Goal: Task Accomplishment & Management: Manage account settings

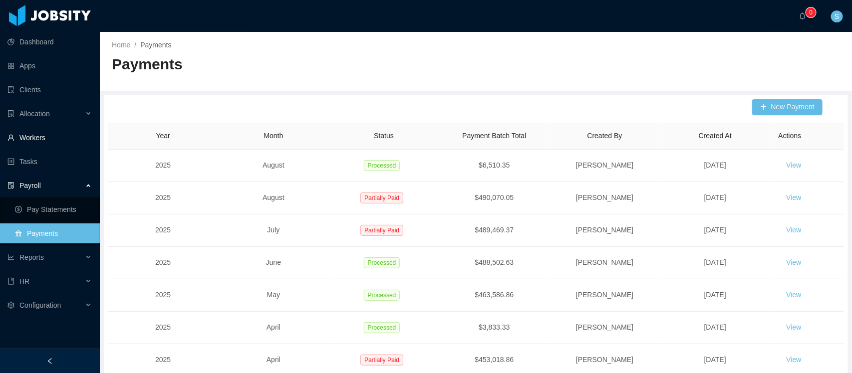
click at [46, 139] on link "Workers" at bounding box center [49, 138] width 84 height 20
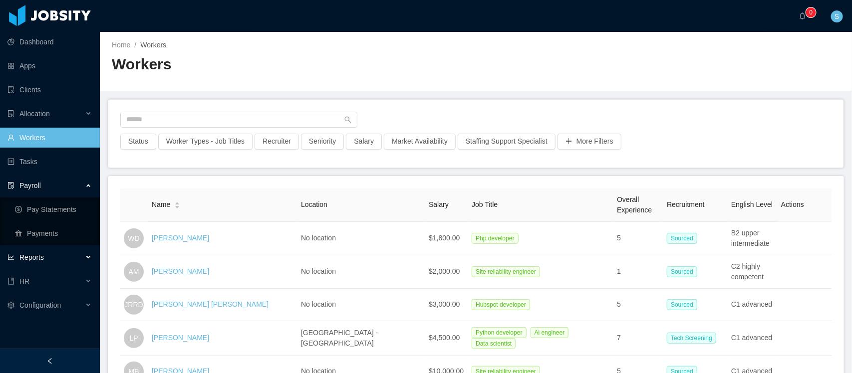
click at [55, 258] on div "Reports" at bounding box center [50, 258] width 100 height 20
click at [52, 275] on link "End Of Month" at bounding box center [53, 282] width 77 height 20
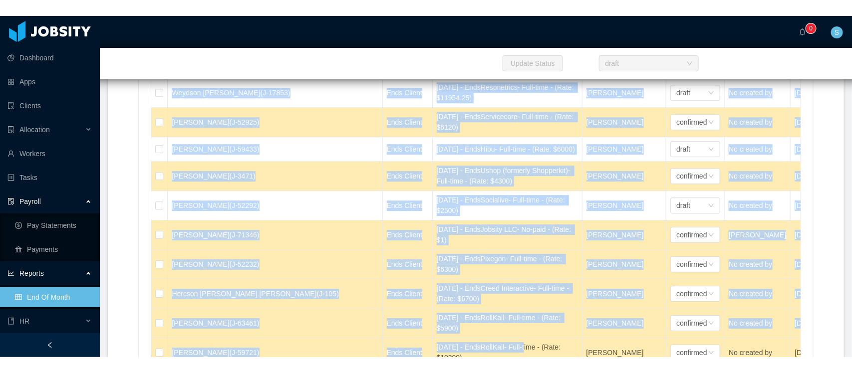
scroll to position [1303, 0]
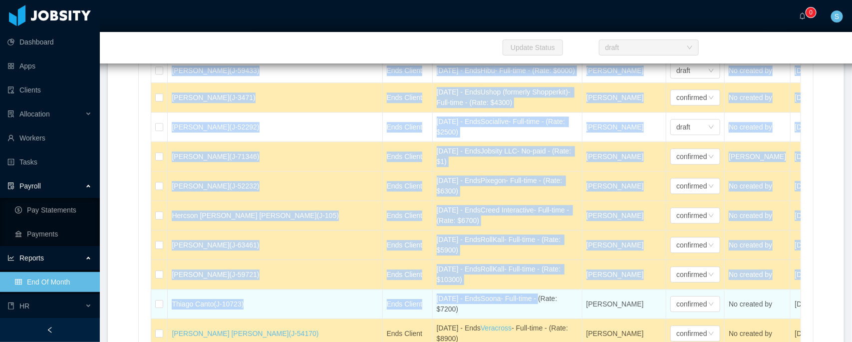
drag, startPoint x: 107, startPoint y: 43, endPoint x: 488, endPoint y: 308, distance: 463.4
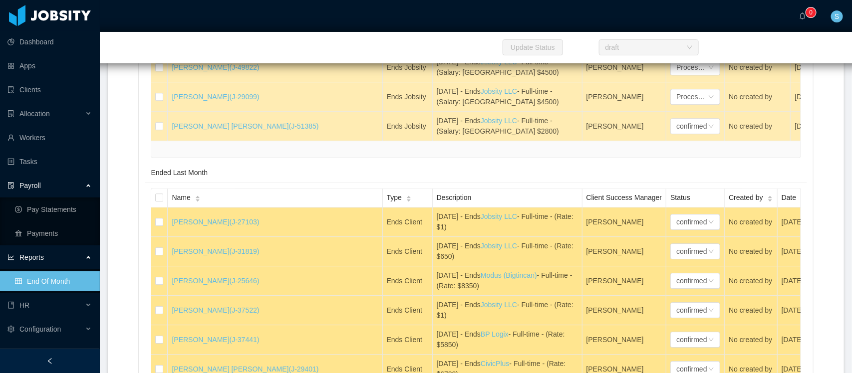
scroll to position [24060, 0]
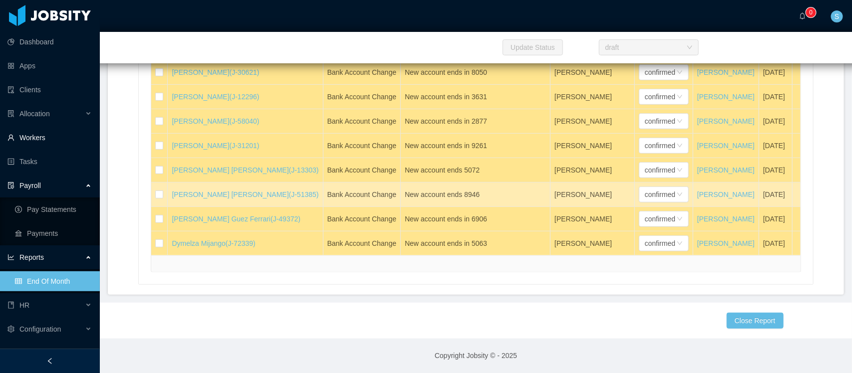
click at [31, 140] on link "Workers" at bounding box center [49, 138] width 84 height 20
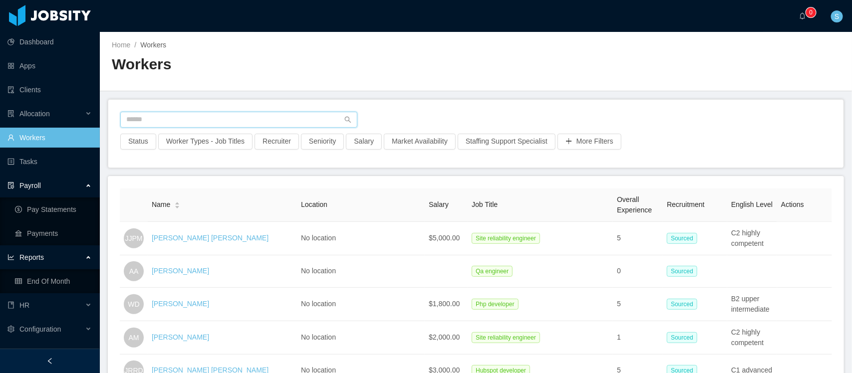
click at [236, 123] on input "text" at bounding box center [238, 120] width 237 height 16
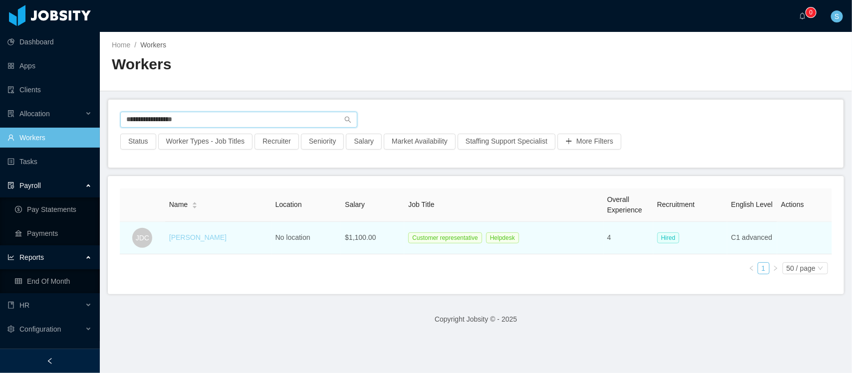
type input "**********"
click at [215, 236] on link "[PERSON_NAME]" at bounding box center [197, 238] width 57 height 8
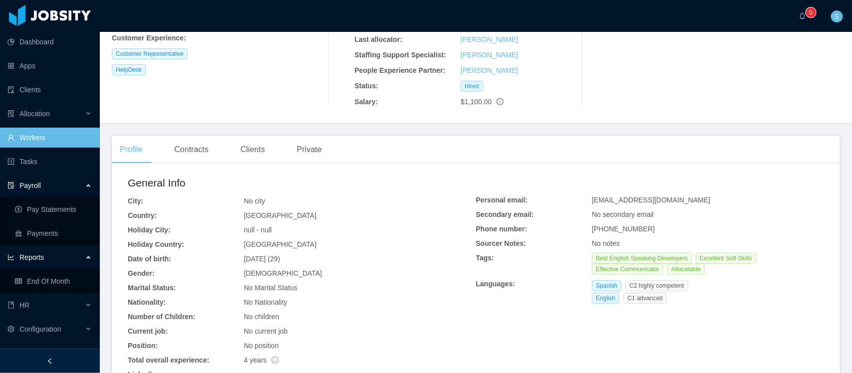
scroll to position [187, 0]
click at [627, 224] on span "[PHONE_NUMBER]" at bounding box center [623, 228] width 63 height 8
copy span "[CREDIT_CARD_NUMBER]"
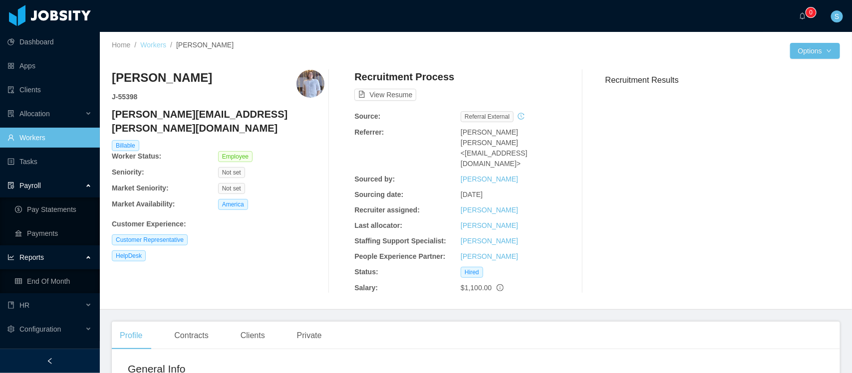
click at [151, 41] on link "Workers" at bounding box center [153, 45] width 26 height 8
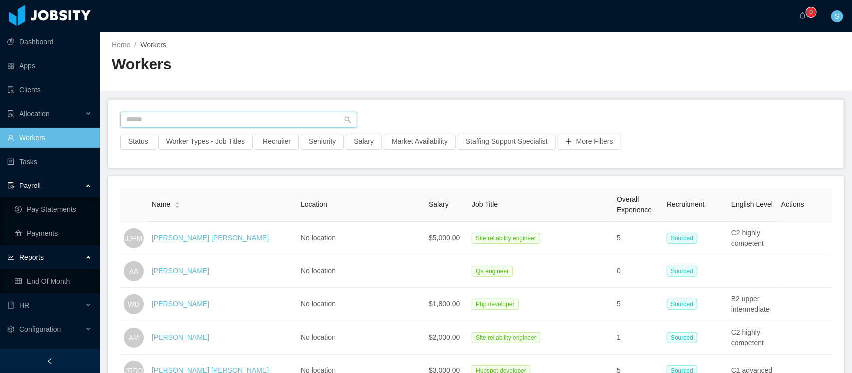
click at [236, 119] on input "text" at bounding box center [238, 120] width 237 height 16
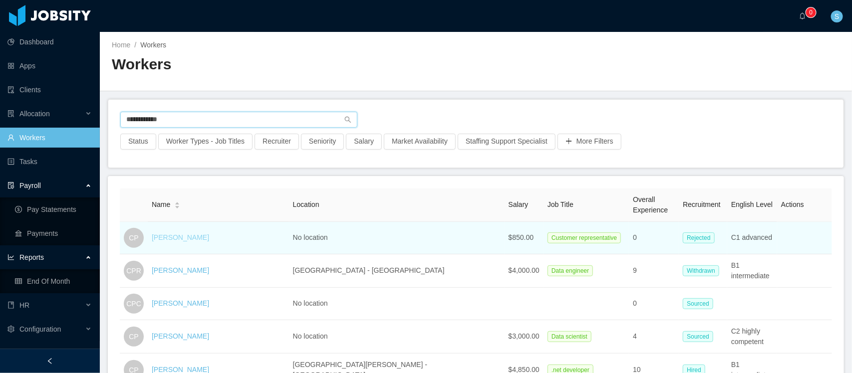
type input "**********"
click at [185, 236] on link "[PERSON_NAME]" at bounding box center [180, 238] width 57 height 8
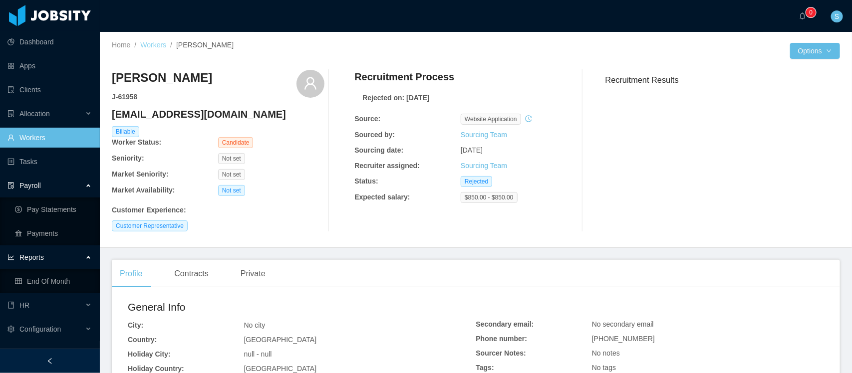
click at [158, 41] on link "Workers" at bounding box center [153, 45] width 26 height 8
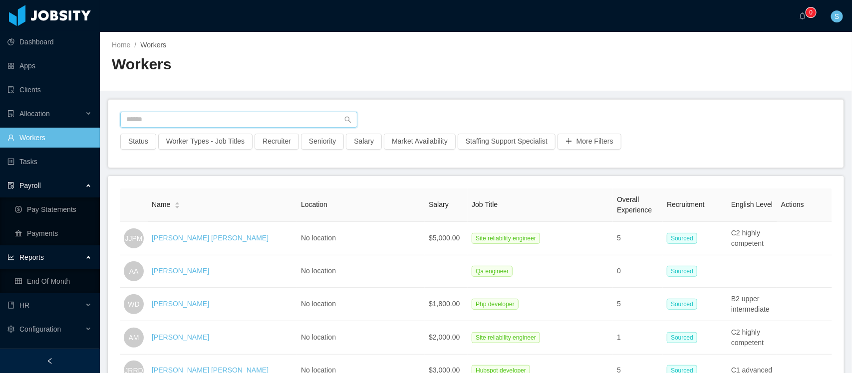
click at [250, 120] on input "text" at bounding box center [238, 120] width 237 height 16
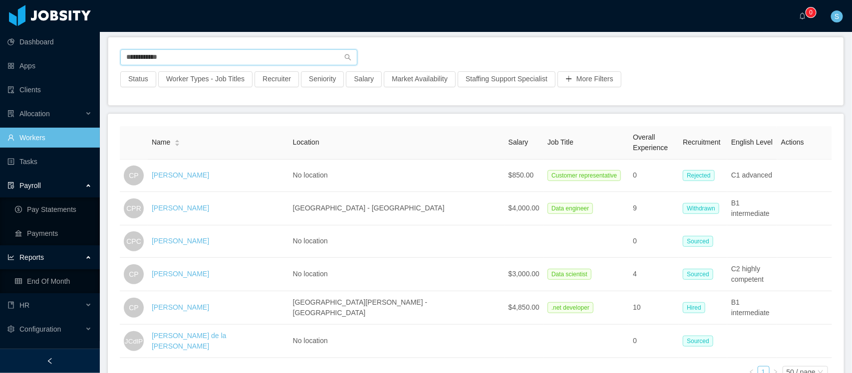
scroll to position [125, 0]
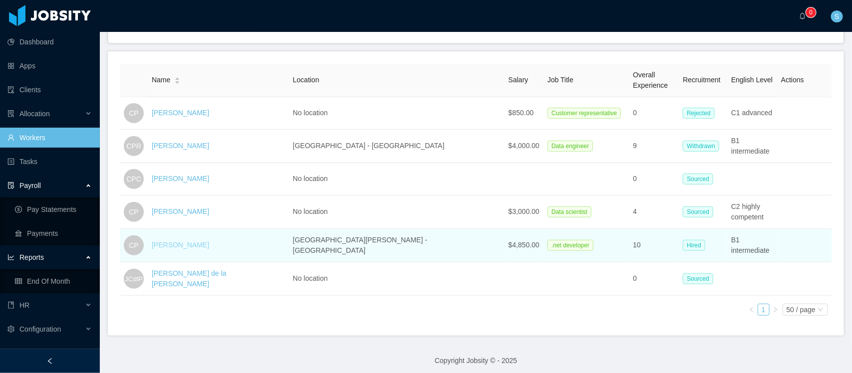
type input "**********"
click at [173, 244] on link "[PERSON_NAME]" at bounding box center [180, 245] width 57 height 8
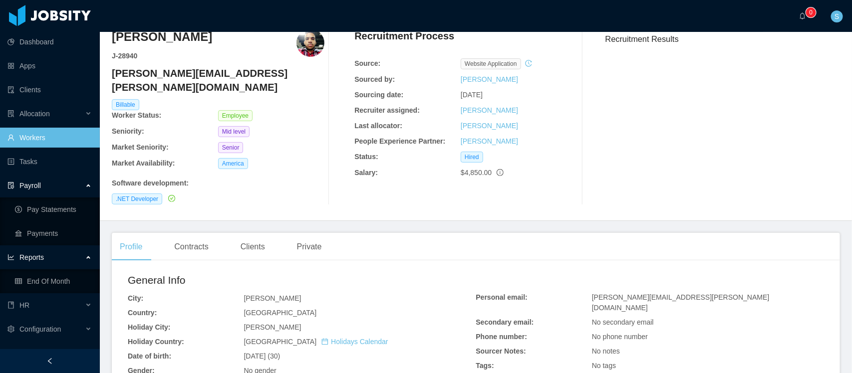
scroll to position [62, 0]
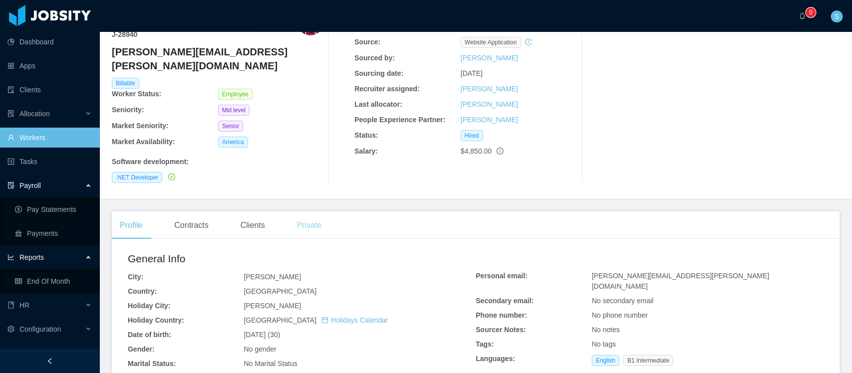
click at [307, 213] on div "Private" at bounding box center [309, 226] width 41 height 28
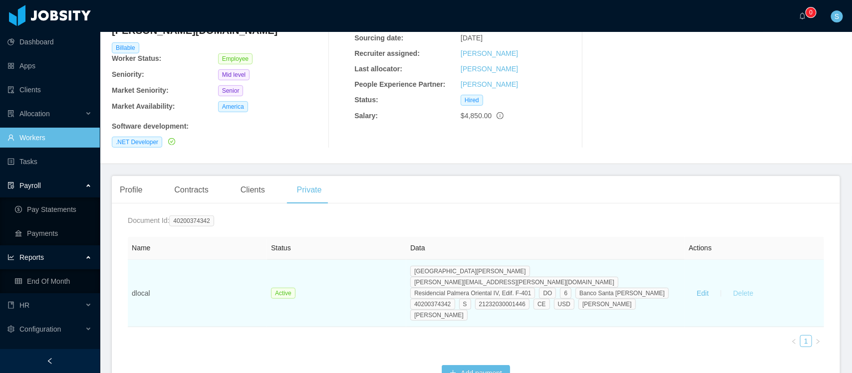
scroll to position [117, 0]
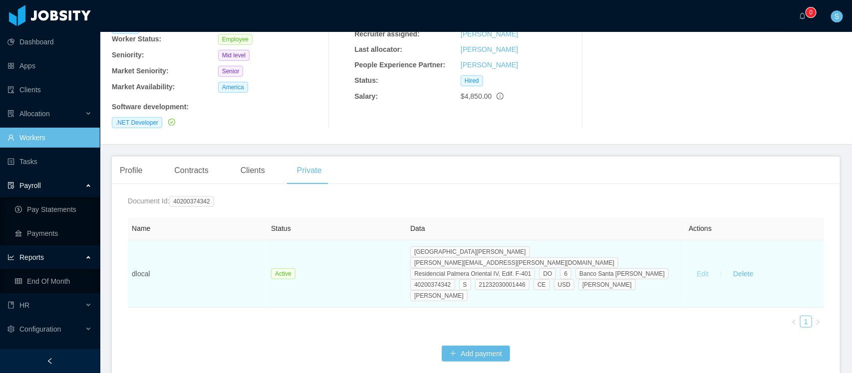
click at [696, 266] on button "Edit" at bounding box center [703, 274] width 28 height 16
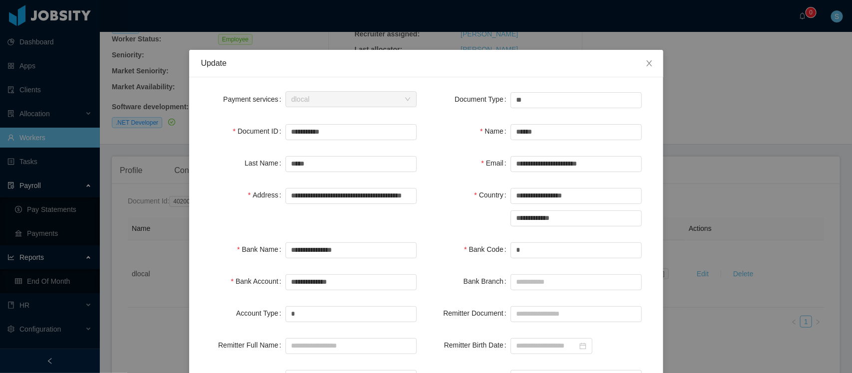
scroll to position [62, 0]
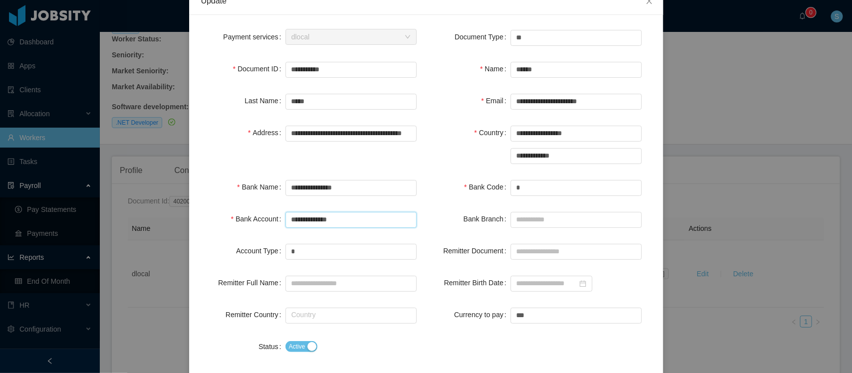
click at [323, 216] on input "**********" at bounding box center [351, 220] width 131 height 16
click at [307, 66] on input "**********" at bounding box center [351, 70] width 131 height 16
